Goal: Transaction & Acquisition: Obtain resource

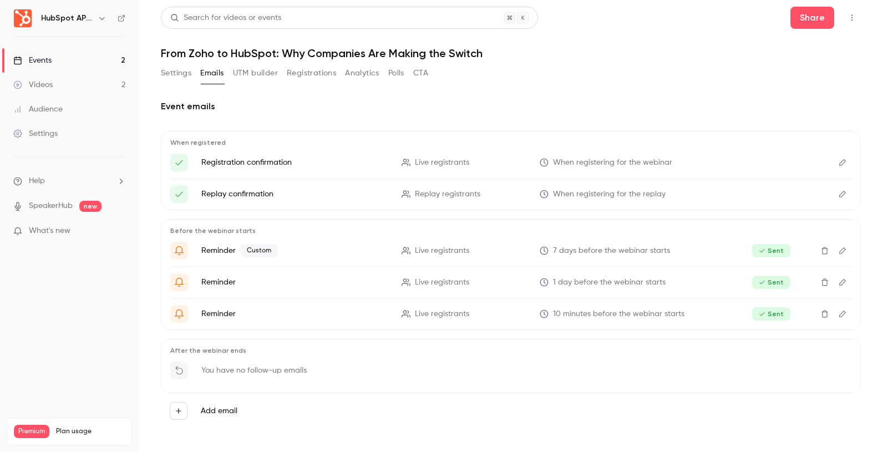
click at [329, 110] on h2 "Event emails" at bounding box center [511, 106] width 700 height 13
click at [108, 88] on link "Videos 2" at bounding box center [69, 85] width 139 height 24
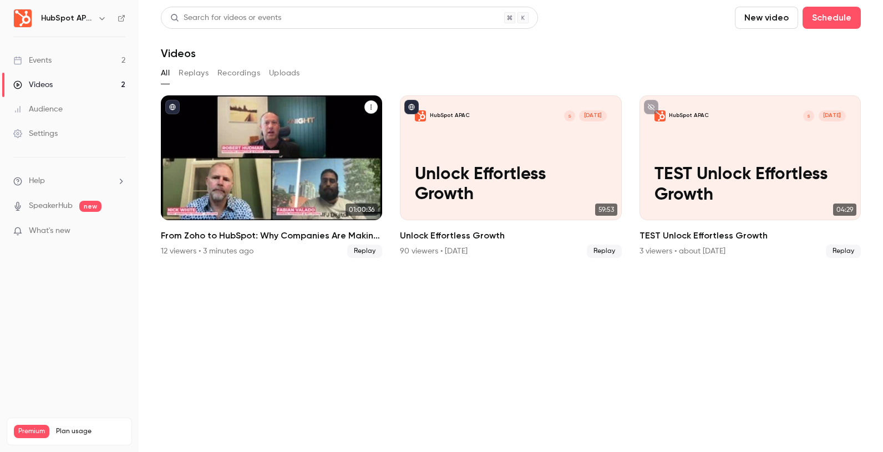
click at [373, 103] on button "From Zoho to HubSpot: Why Companies Are Making the Switch" at bounding box center [370, 106] width 13 height 13
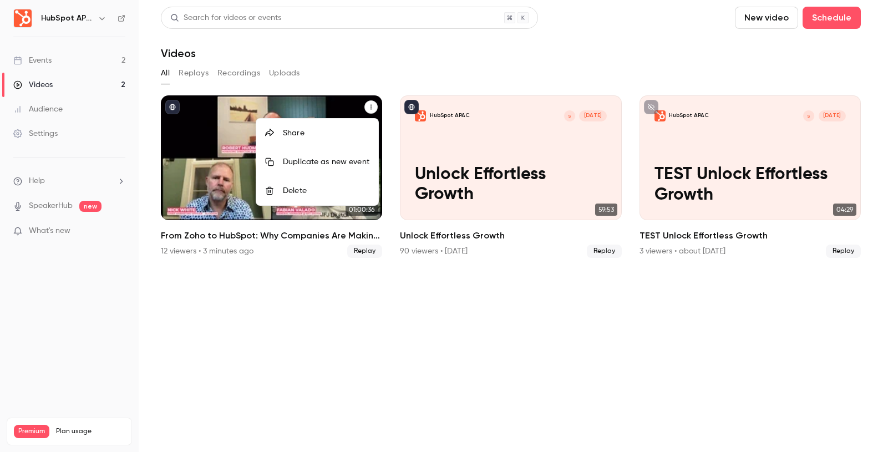
click at [377, 50] on div at bounding box center [441, 226] width 883 height 452
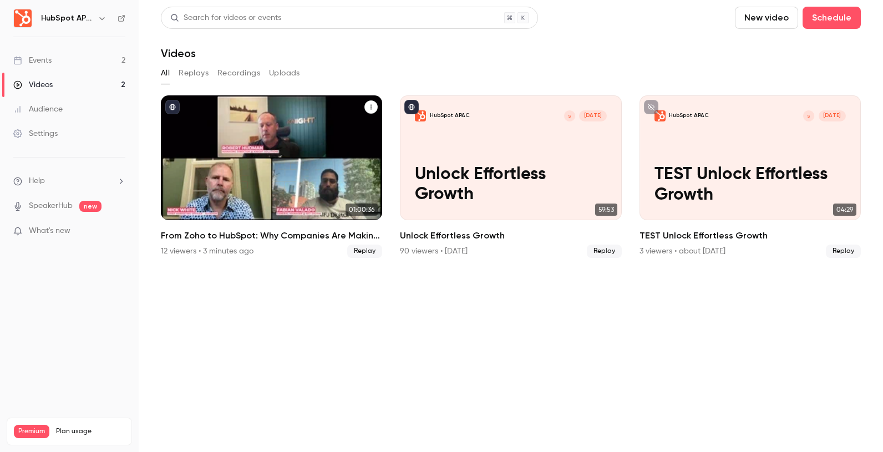
click at [249, 73] on button "Recordings" at bounding box center [238, 73] width 43 height 18
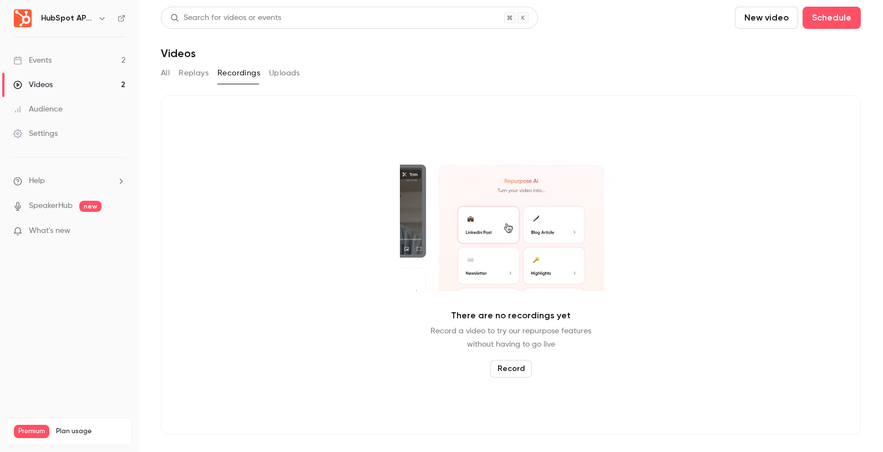
click at [201, 79] on button "Replays" at bounding box center [194, 73] width 30 height 18
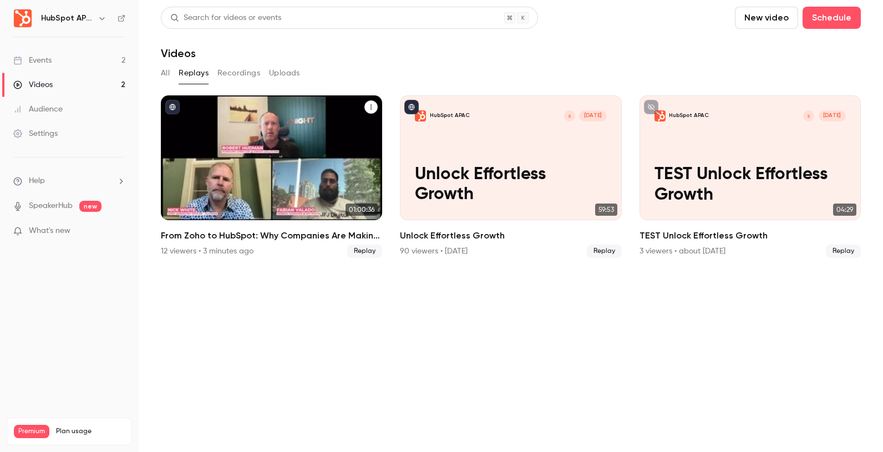
click at [370, 109] on icon "From Zoho to HubSpot: Why Companies Are Making the Switch" at bounding box center [370, 107] width 1 height 5
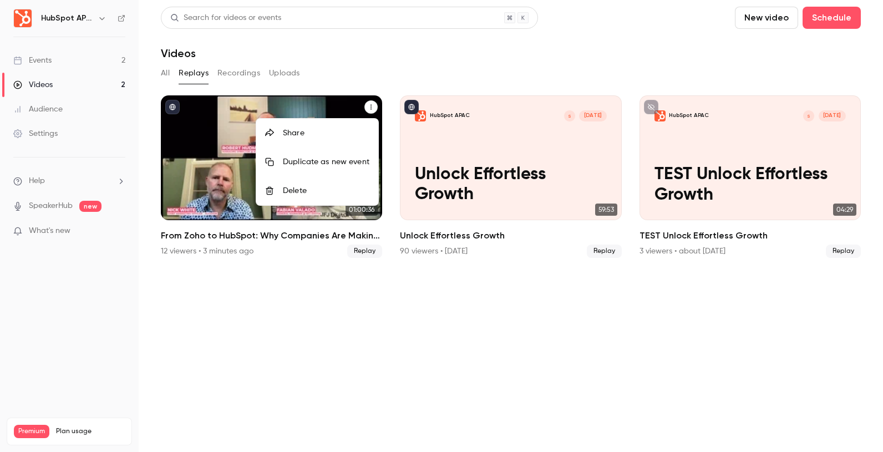
click at [363, 75] on div at bounding box center [441, 226] width 883 height 452
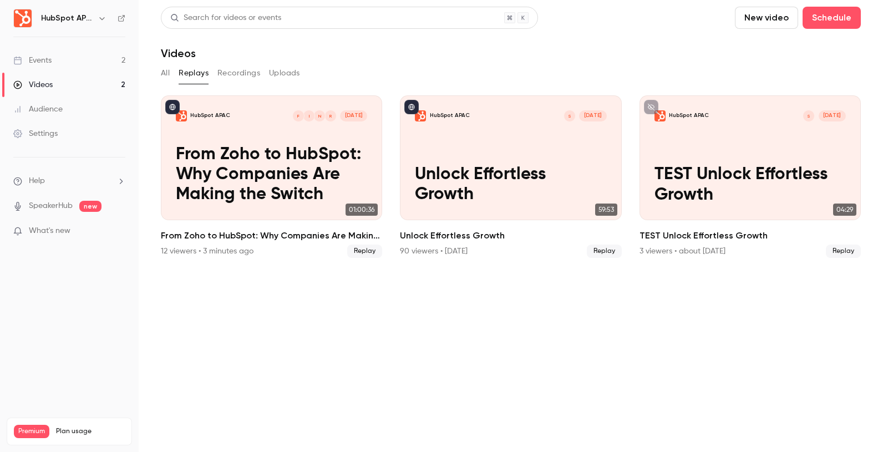
click at [160, 70] on main "Search for videos or events New video Schedule Videos All Replays Recordings Up…" at bounding box center [511, 226] width 744 height 452
click at [163, 71] on button "All" at bounding box center [165, 73] width 9 height 18
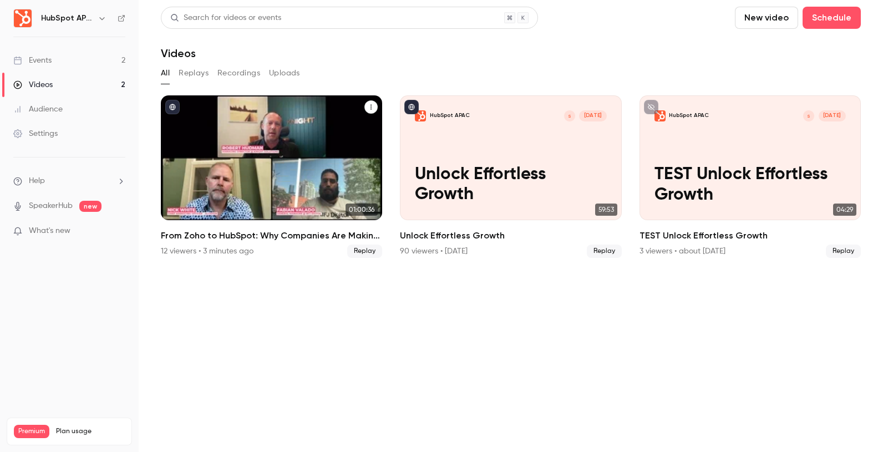
click at [246, 148] on p "From Zoho to HubSpot: Why Companies Are Making the Switch" at bounding box center [271, 175] width 191 height 60
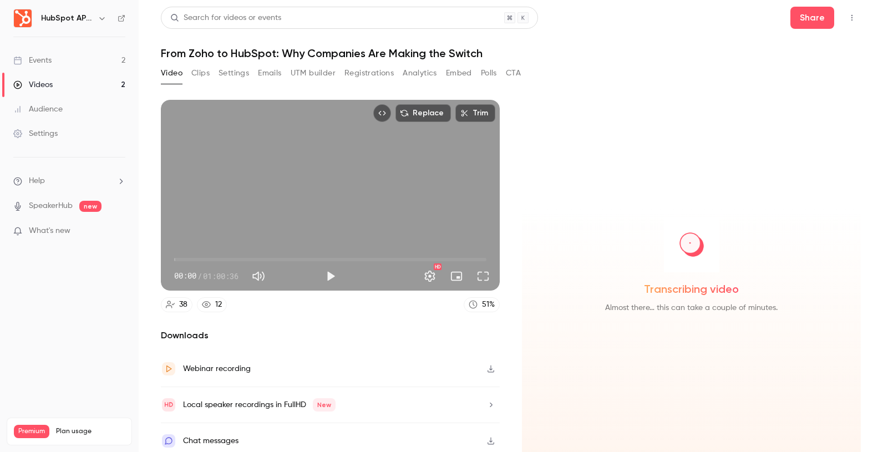
scroll to position [4, 0]
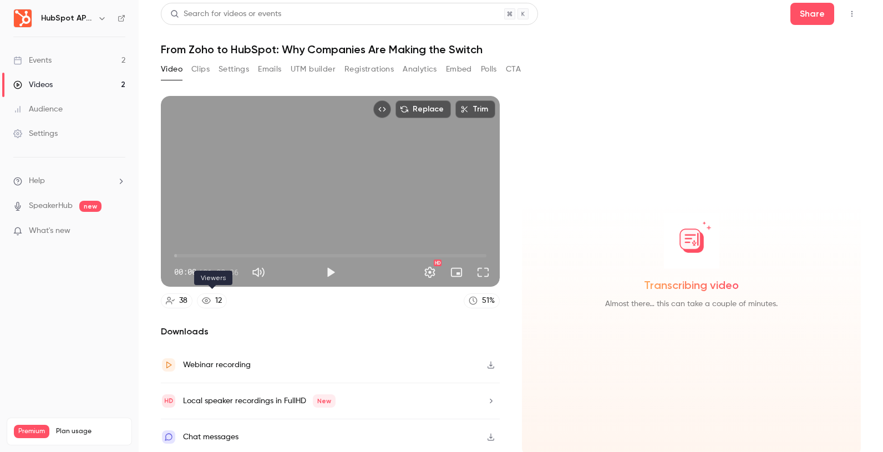
click at [210, 301] on icon at bounding box center [206, 300] width 9 height 9
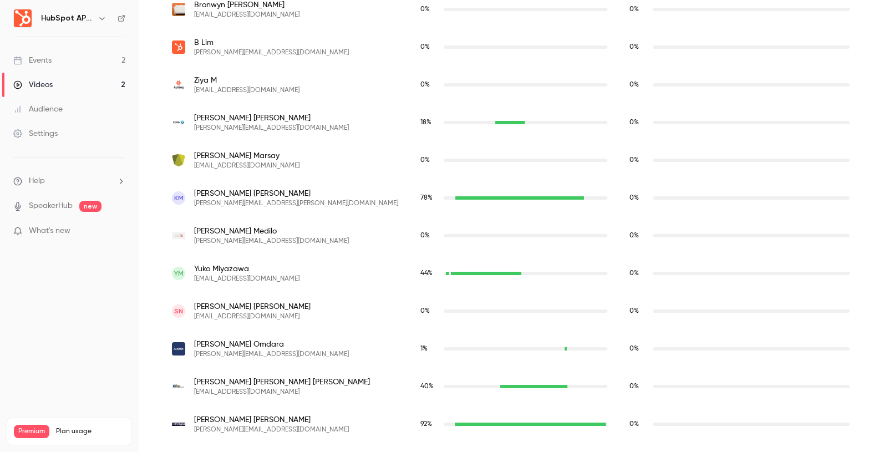
scroll to position [1056, 0]
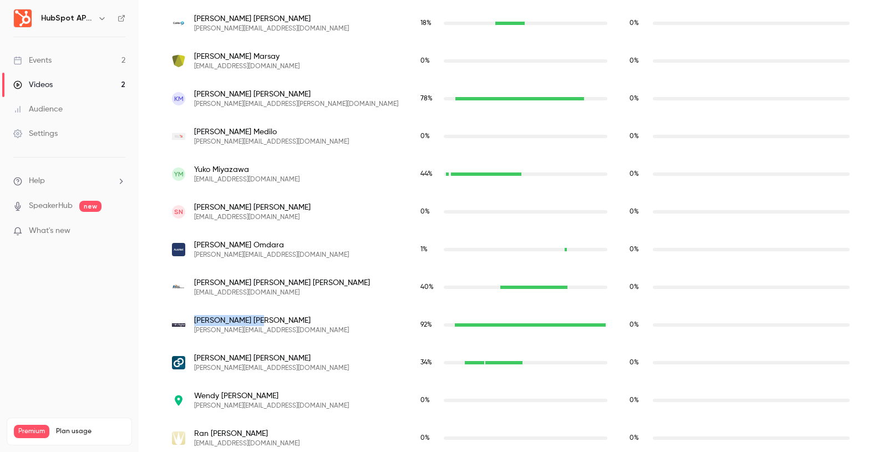
drag, startPoint x: 228, startPoint y: 319, endPoint x: 192, endPoint y: 322, distance: 36.7
click at [192, 322] on div "[PERSON_NAME] [PERSON_NAME][EMAIL_ADDRESS][DOMAIN_NAME]" at bounding box center [285, 325] width 226 height 20
click at [213, 322] on span "[PERSON_NAME]" at bounding box center [271, 320] width 155 height 11
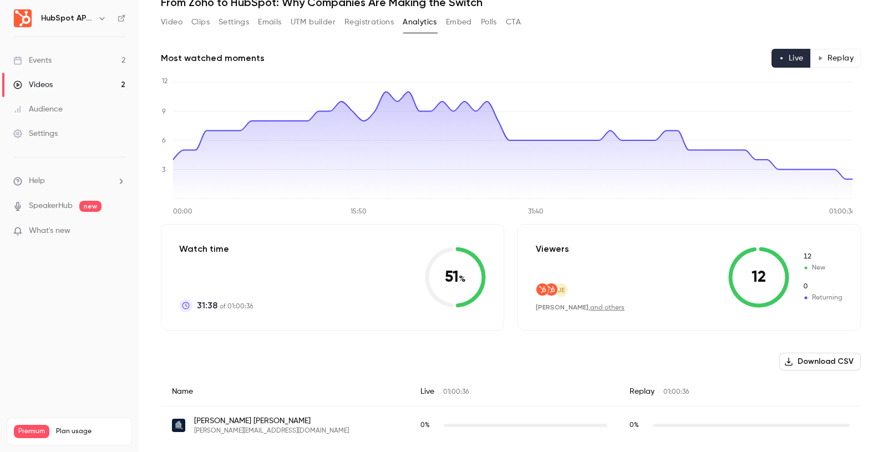
scroll to position [0, 0]
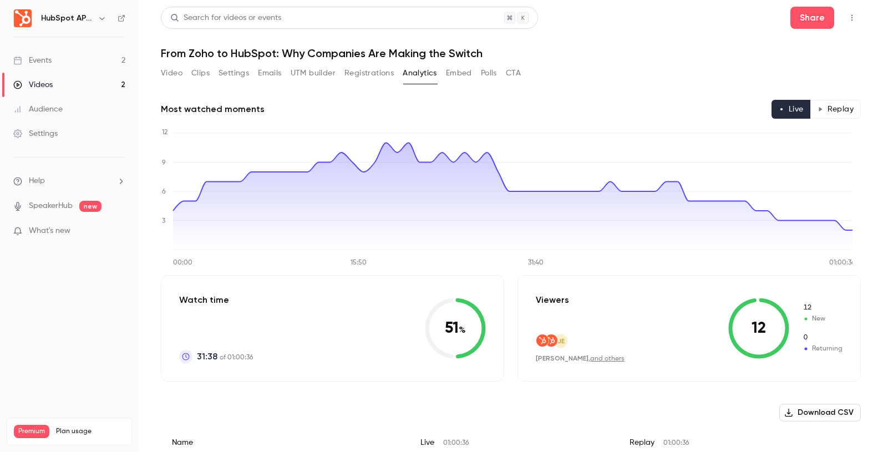
click at [843, 18] on button "Top Bar Actions" at bounding box center [852, 18] width 18 height 18
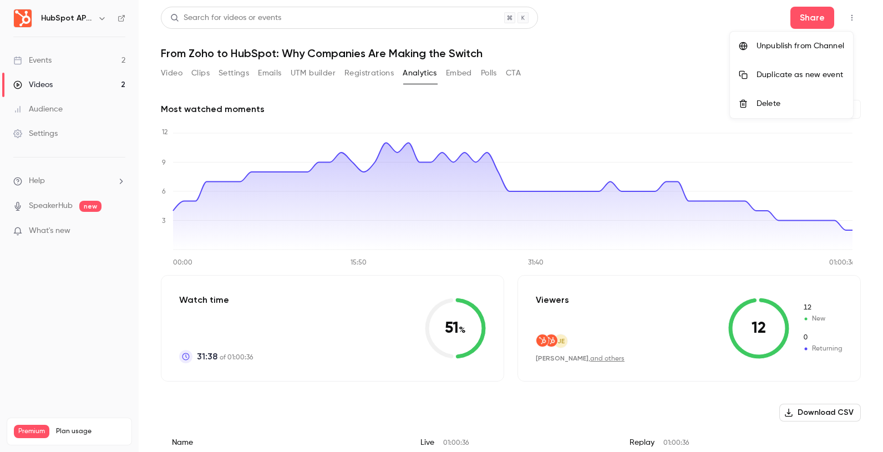
click at [842, 17] on div at bounding box center [441, 226] width 883 height 452
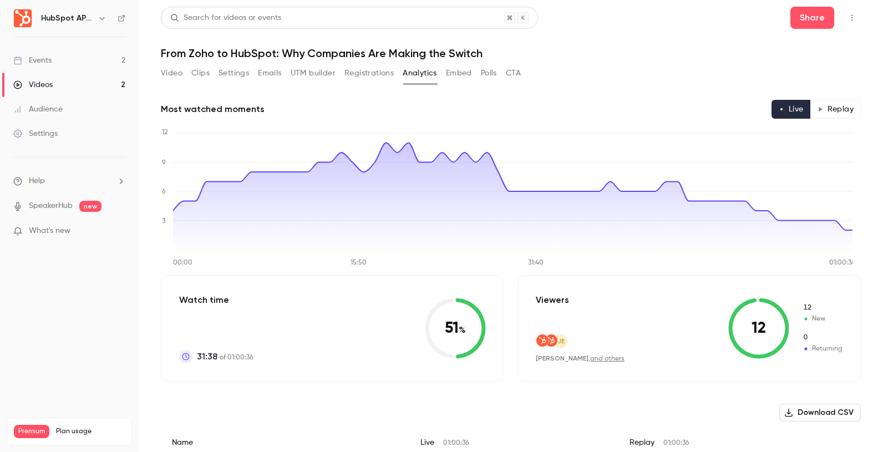
click at [191, 77] on button "Clips" at bounding box center [200, 73] width 18 height 18
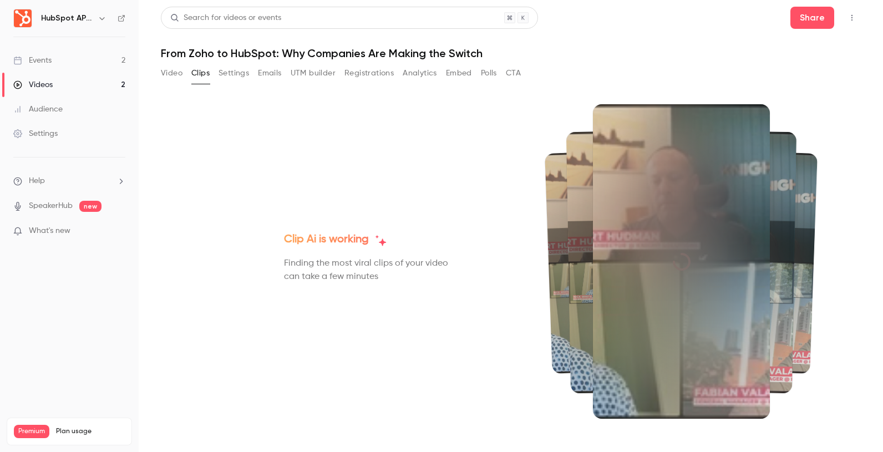
click at [174, 76] on button "Video" at bounding box center [172, 73] width 22 height 18
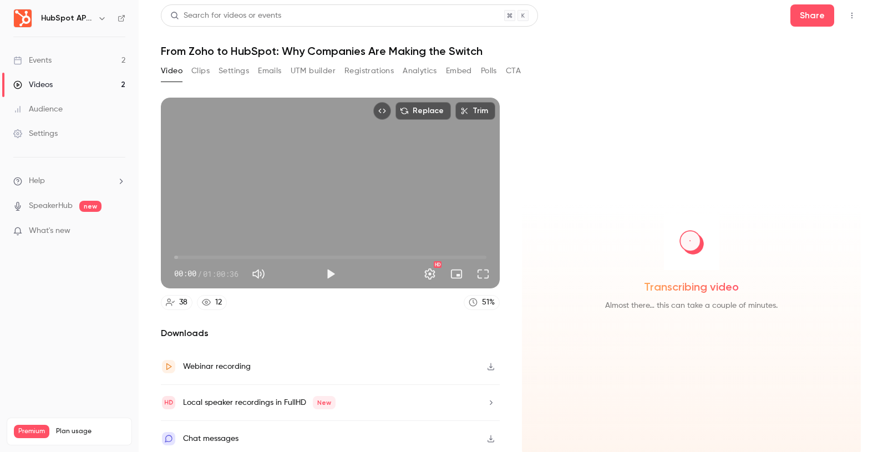
scroll to position [4, 0]
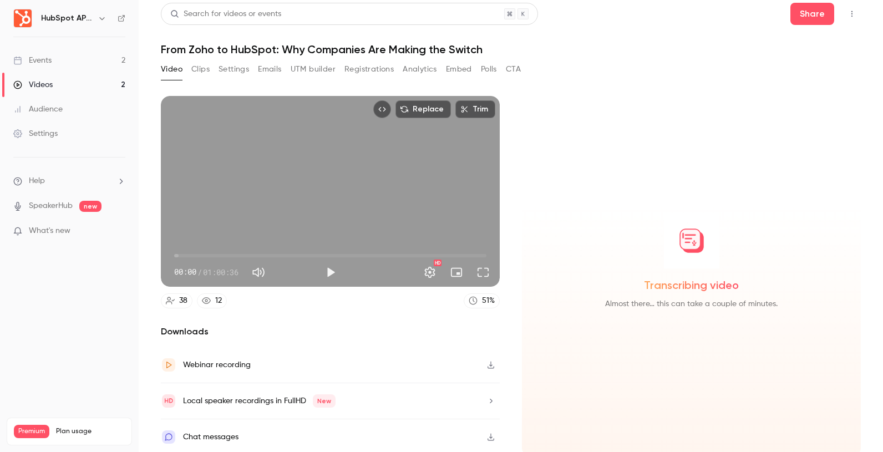
click at [489, 362] on icon "button" at bounding box center [490, 365] width 9 height 8
click at [212, 297] on link "12" at bounding box center [212, 300] width 30 height 15
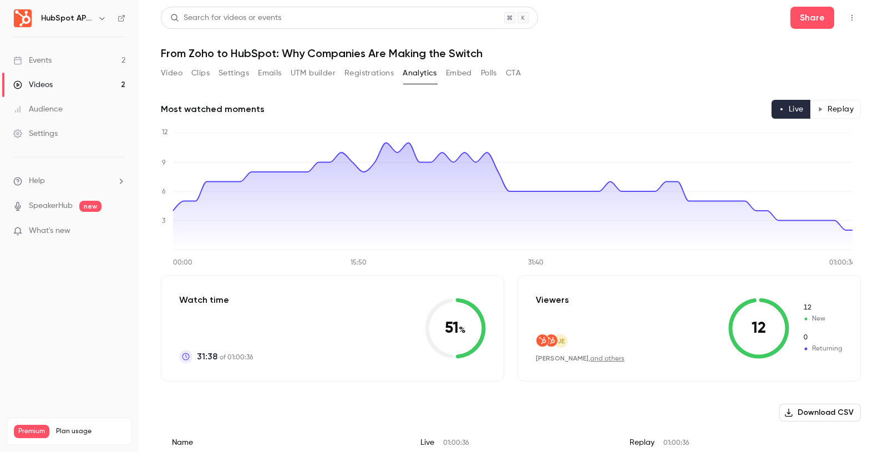
click at [236, 73] on button "Settings" at bounding box center [233, 73] width 30 height 18
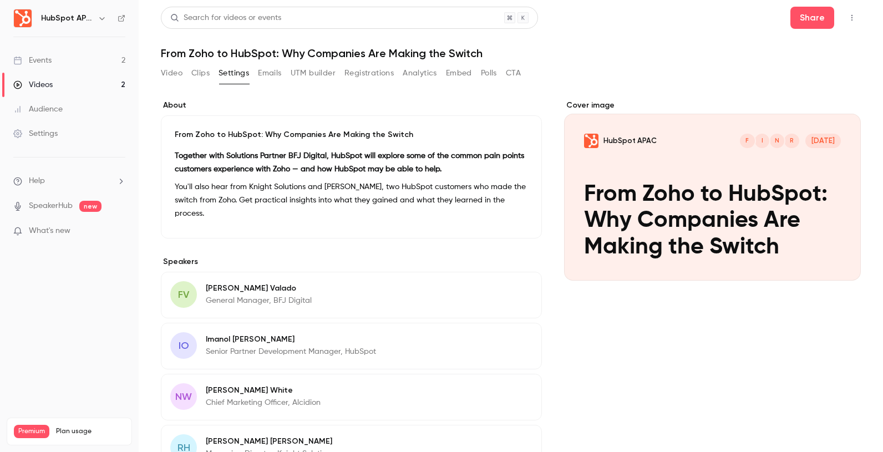
click at [385, 75] on button "Registrations" at bounding box center [368, 73] width 49 height 18
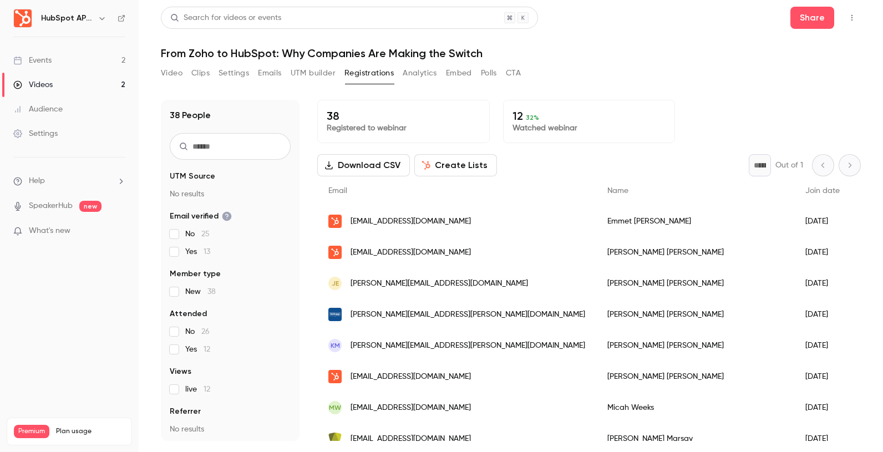
click at [471, 169] on button "Create Lists" at bounding box center [455, 165] width 83 height 22
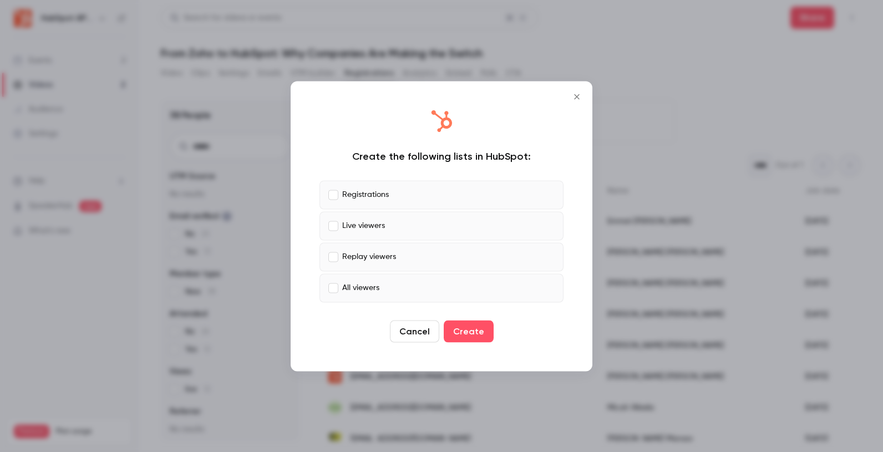
click at [347, 195] on p "Registrations" at bounding box center [365, 195] width 47 height 12
click at [350, 257] on p "Replay viewers" at bounding box center [369, 257] width 54 height 12
click at [346, 292] on p "All viewers" at bounding box center [360, 288] width 37 height 12
click at [478, 327] on button "Create" at bounding box center [469, 331] width 50 height 22
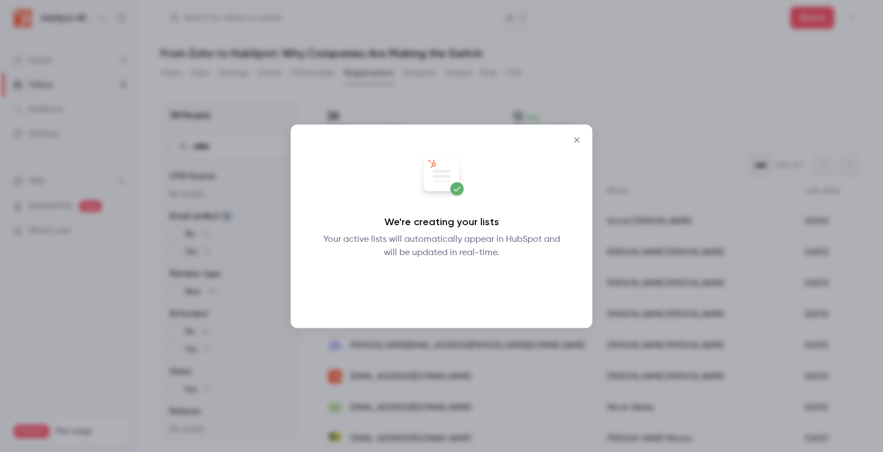
click at [438, 287] on button "Okay" at bounding box center [441, 288] width 40 height 22
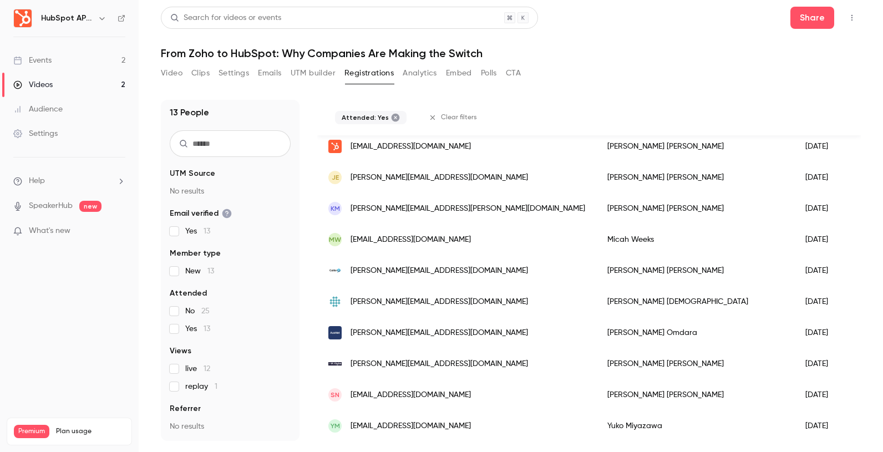
scroll to position [150, 0]
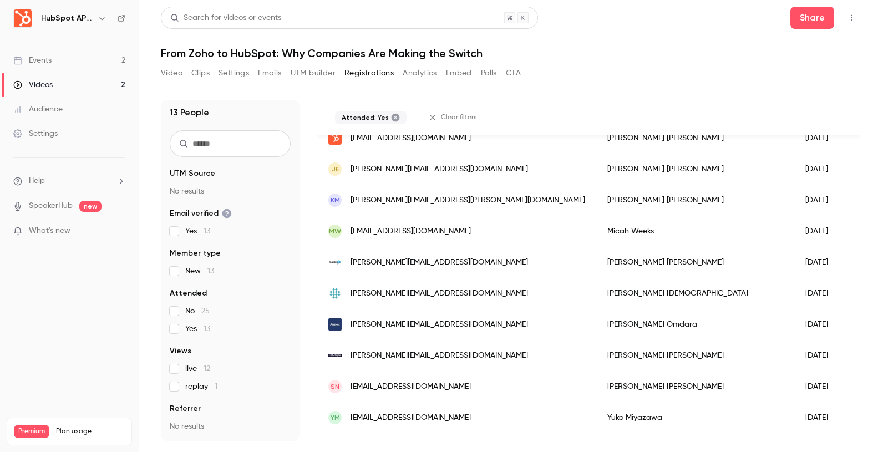
click at [441, 120] on span "Clear filters" at bounding box center [459, 117] width 36 height 9
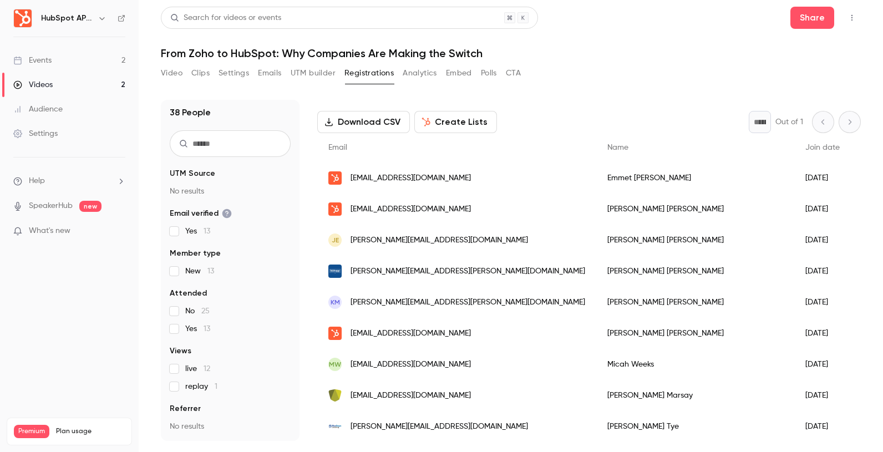
scroll to position [0, 0]
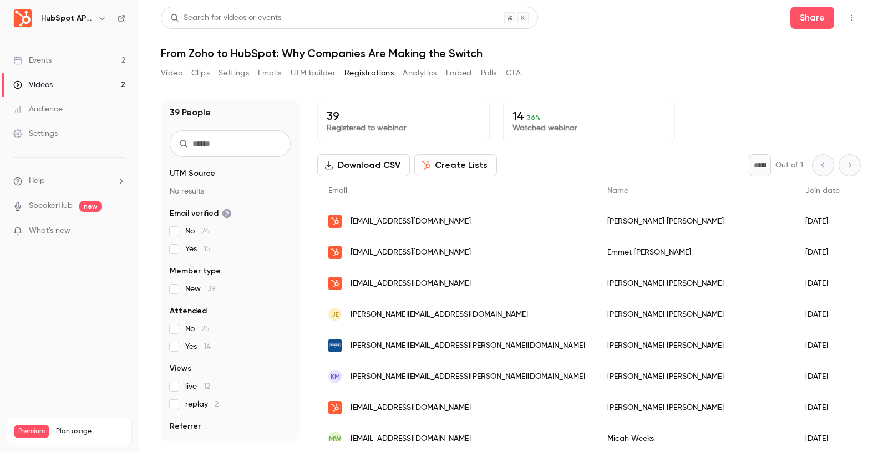
click at [553, 123] on p "Watched webinar" at bounding box center [589, 128] width 154 height 11
click at [170, 76] on button "Video" at bounding box center [172, 73] width 22 height 18
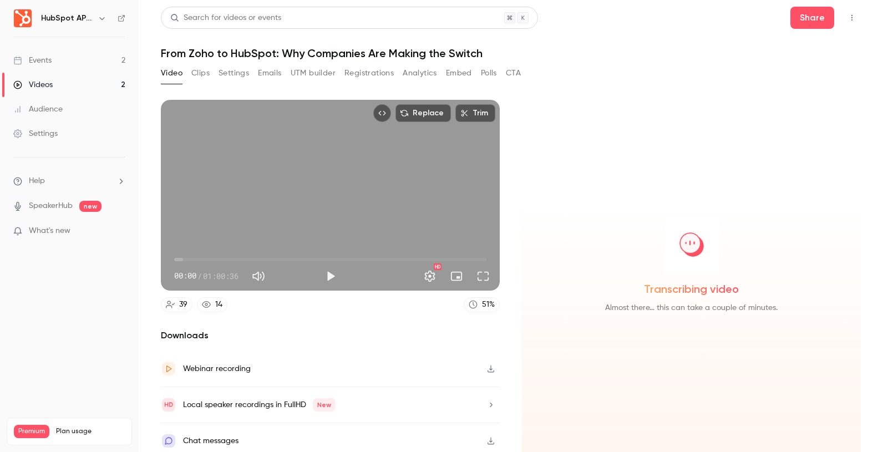
click at [210, 307] on link "14" at bounding box center [212, 304] width 30 height 15
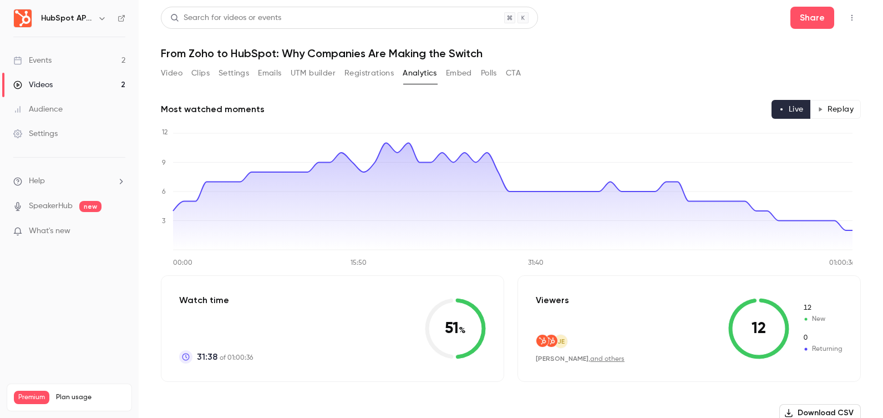
click at [184, 70] on div "Video Clips Settings Emails UTM builder Registrations Analytics Embed Polls CTA" at bounding box center [341, 73] width 360 height 18
click at [179, 73] on button "Video" at bounding box center [172, 73] width 22 height 18
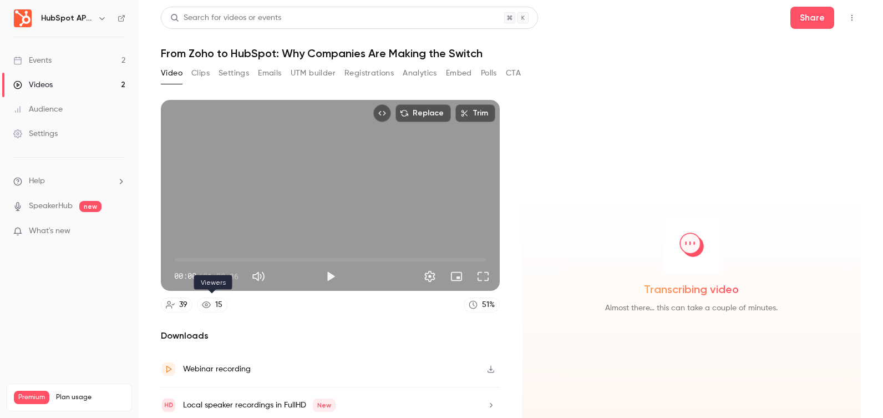
click at [216, 299] on div "15" at bounding box center [218, 305] width 7 height 12
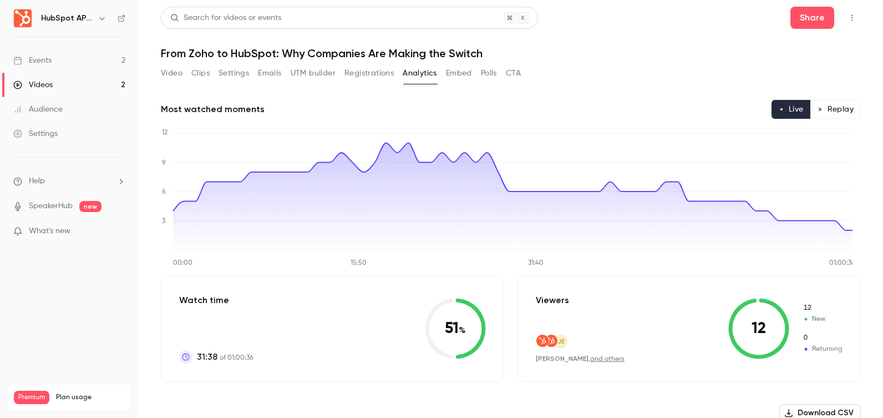
click at [457, 72] on button "Embed" at bounding box center [459, 73] width 26 height 18
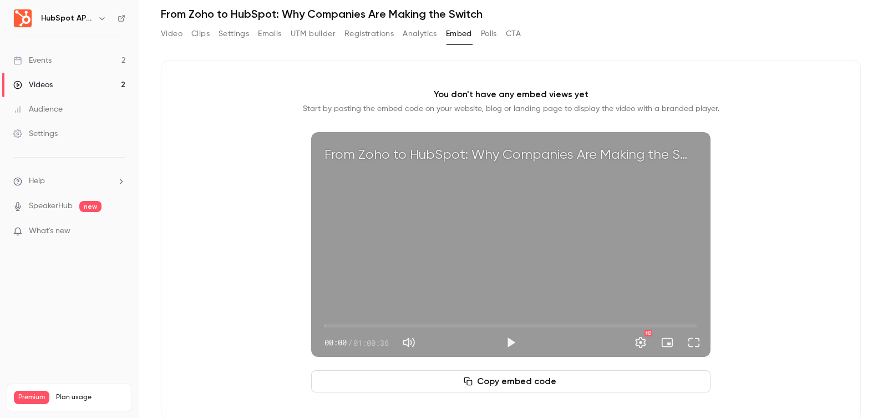
scroll to position [59, 0]
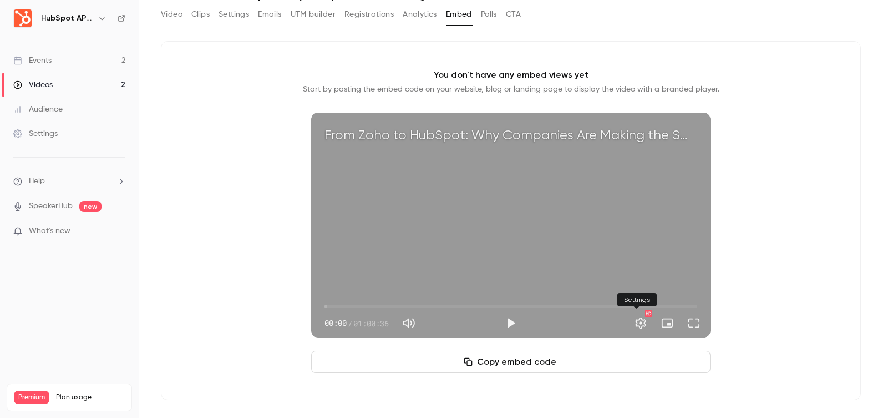
click at [642, 321] on button "Settings" at bounding box center [640, 323] width 22 height 22
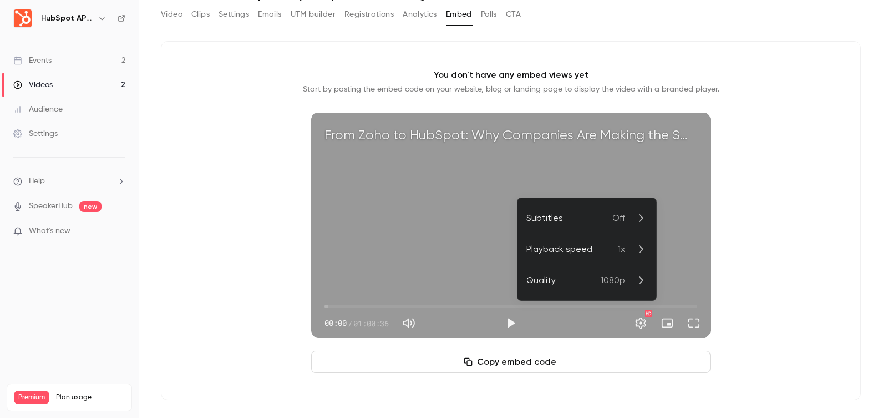
click at [640, 322] on div at bounding box center [441, 209] width 883 height 418
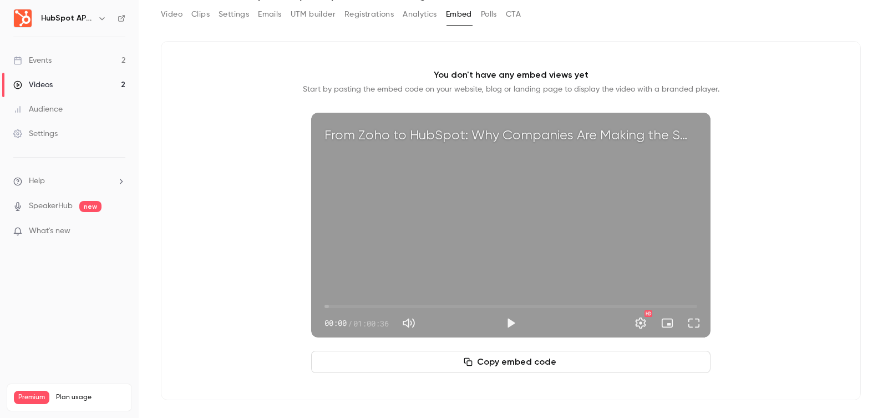
click at [563, 355] on button "Copy embed code" at bounding box center [510, 361] width 399 height 22
